Goal: Task Accomplishment & Management: Manage account settings

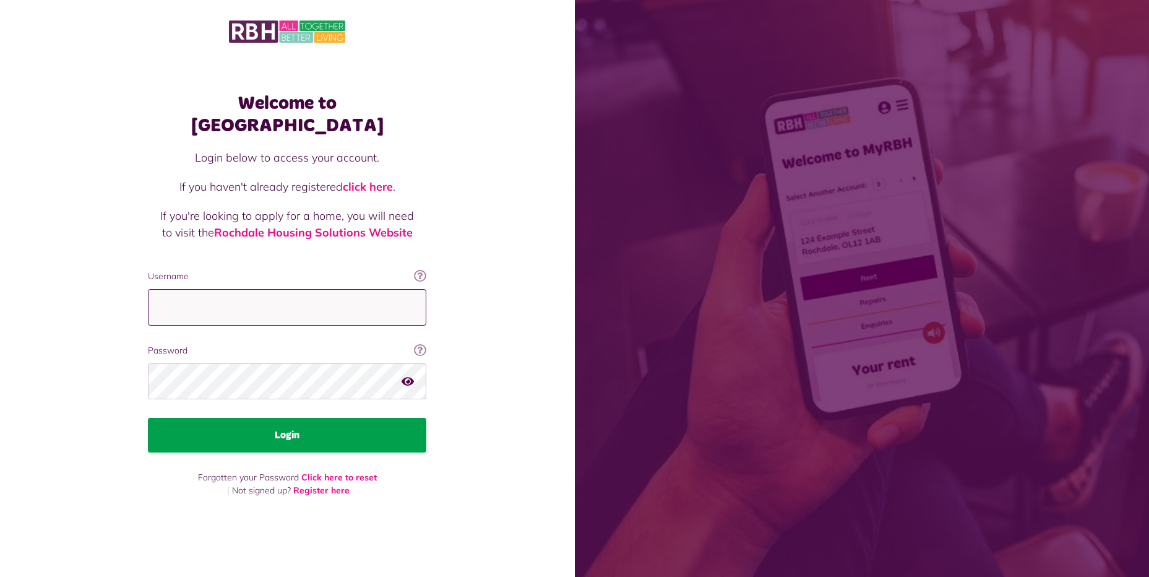
type input "**********"
click at [318, 430] on button "Login" at bounding box center [287, 435] width 279 height 35
click at [282, 422] on button "Login" at bounding box center [287, 435] width 279 height 35
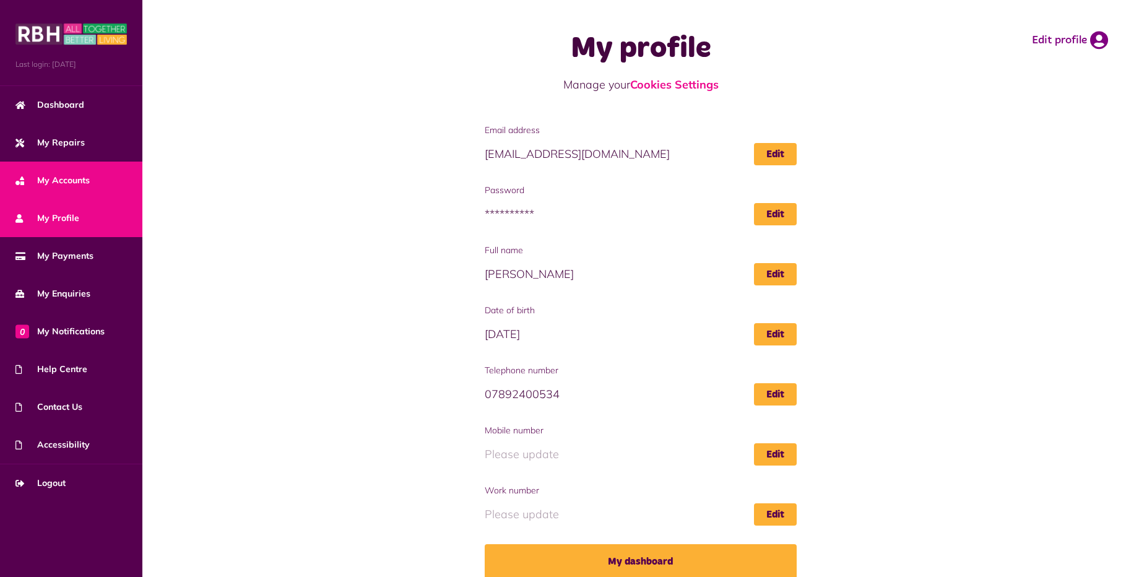
click at [74, 181] on span "My Accounts" at bounding box center [52, 180] width 74 height 13
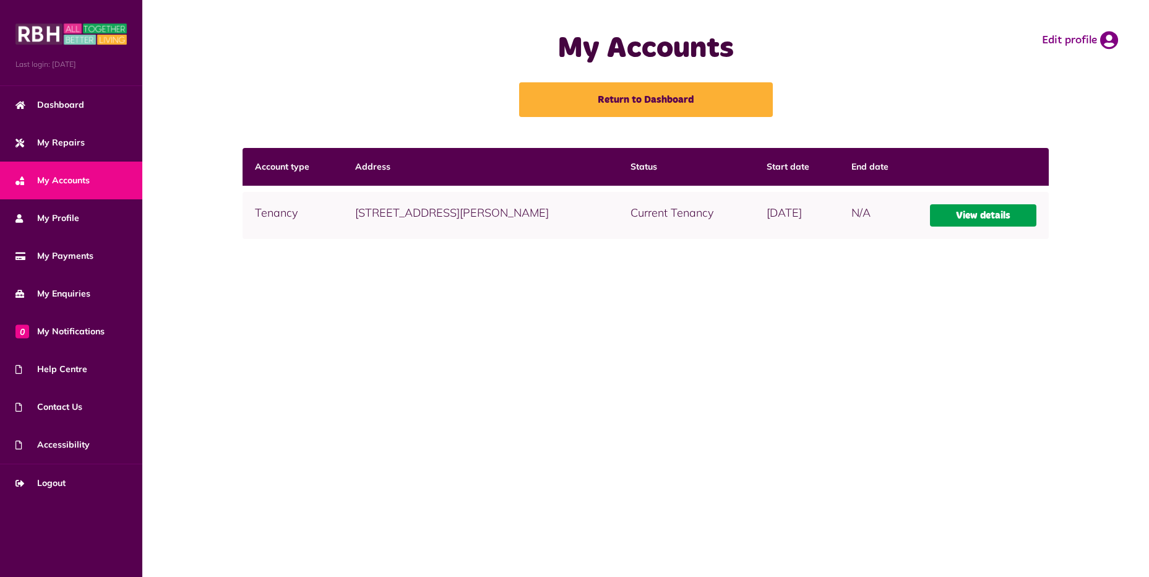
click at [1002, 215] on link "View details" at bounding box center [983, 215] width 106 height 22
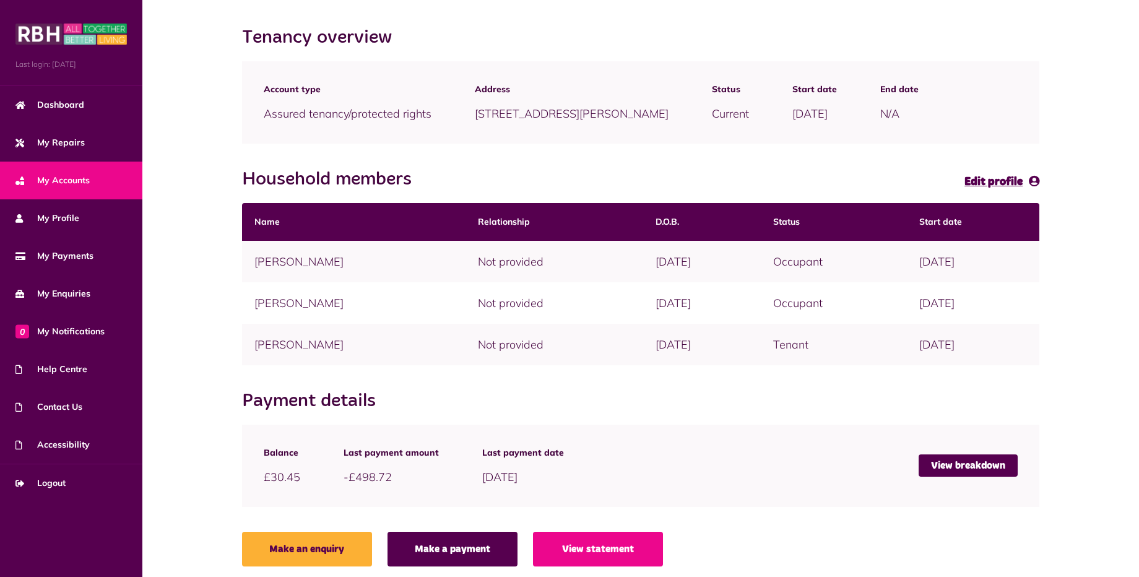
scroll to position [129, 0]
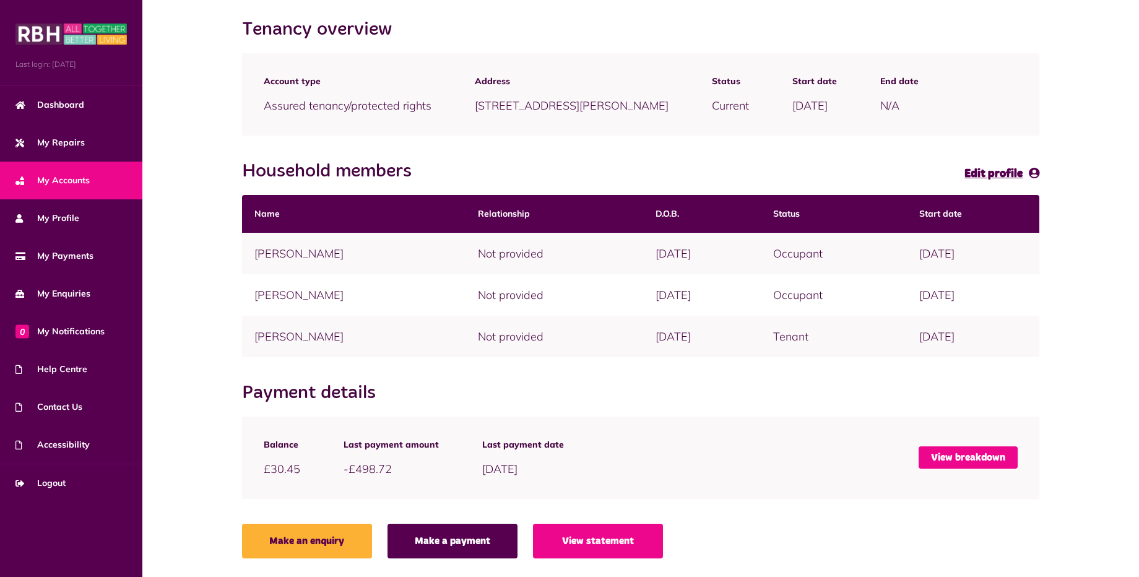
click at [952, 453] on link "View breakdown" at bounding box center [968, 457] width 99 height 22
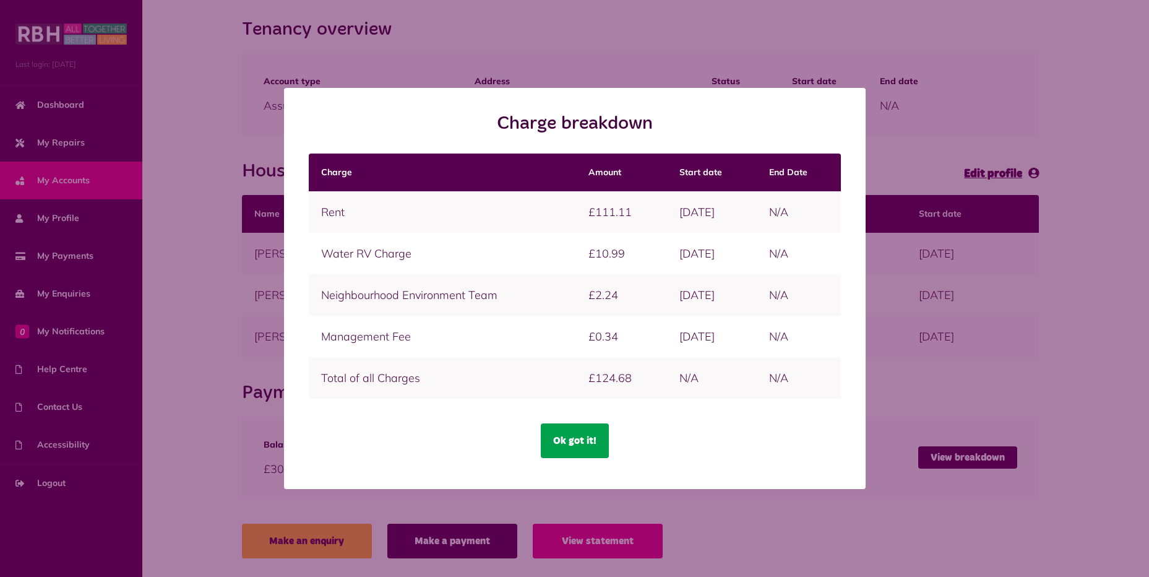
click at [584, 442] on button "Ok got it!" at bounding box center [575, 440] width 68 height 35
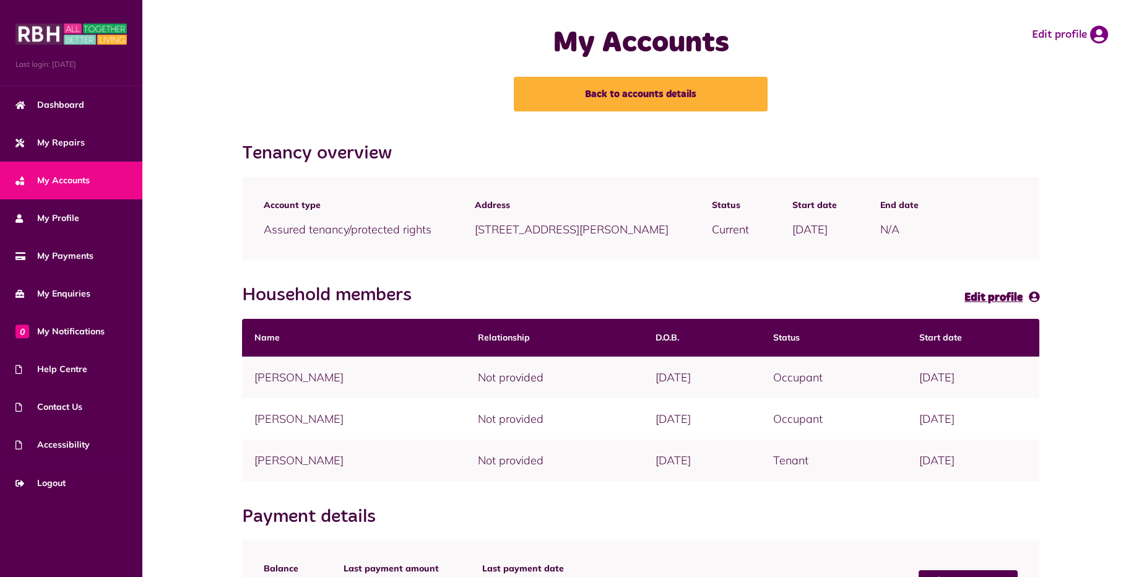
scroll to position [0, 0]
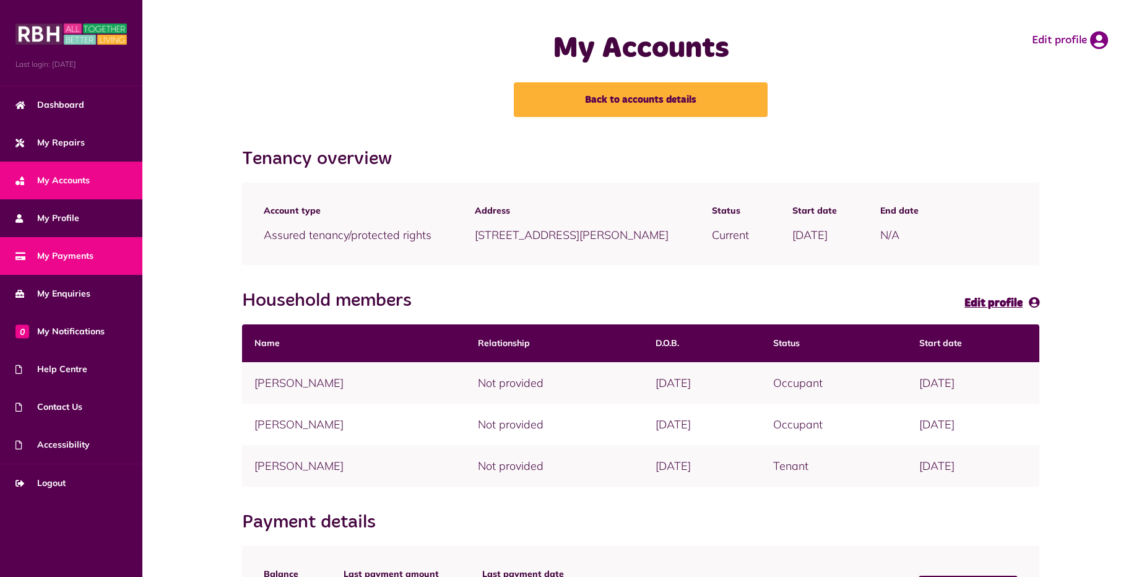
click at [73, 253] on span "My Payments" at bounding box center [54, 255] width 78 height 13
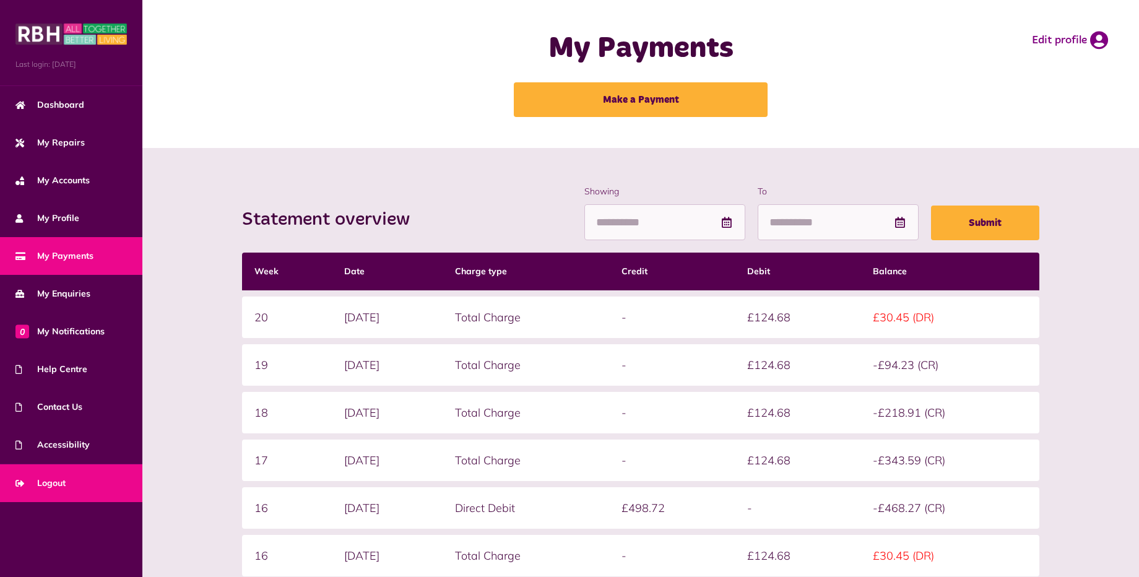
click at [53, 479] on span "Logout" at bounding box center [40, 483] width 50 height 13
